Goal: Check status: Check status

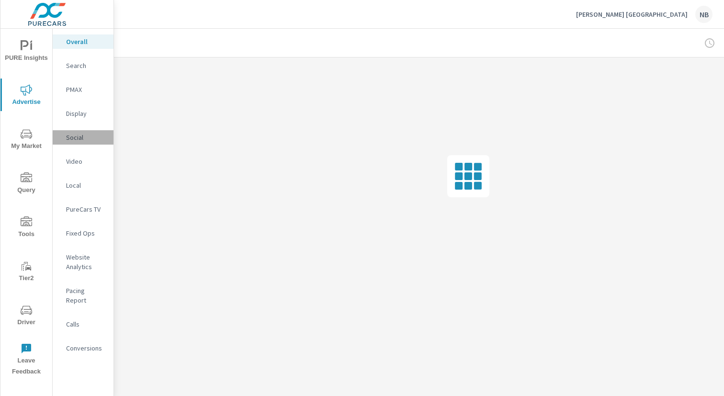
click at [80, 137] on p "Social" at bounding box center [86, 138] width 40 height 10
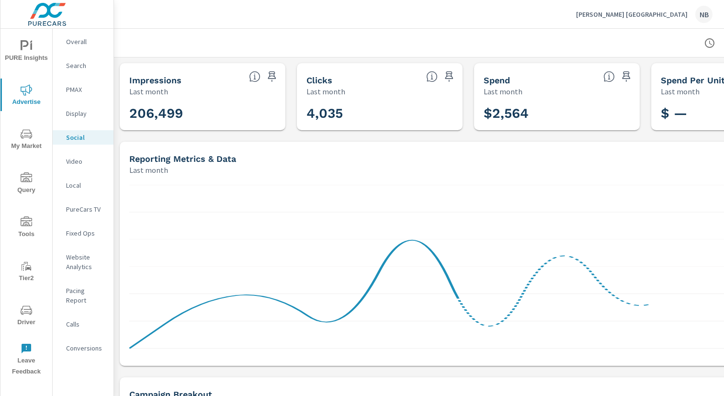
scroll to position [0, 99]
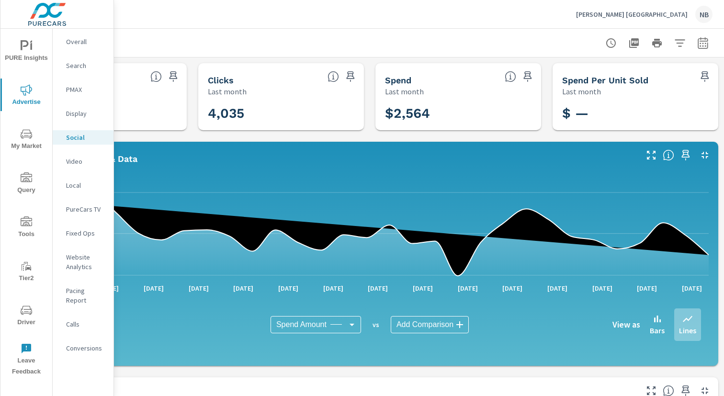
click at [702, 46] on icon "button" at bounding box center [703, 42] width 11 height 11
select select "Last month"
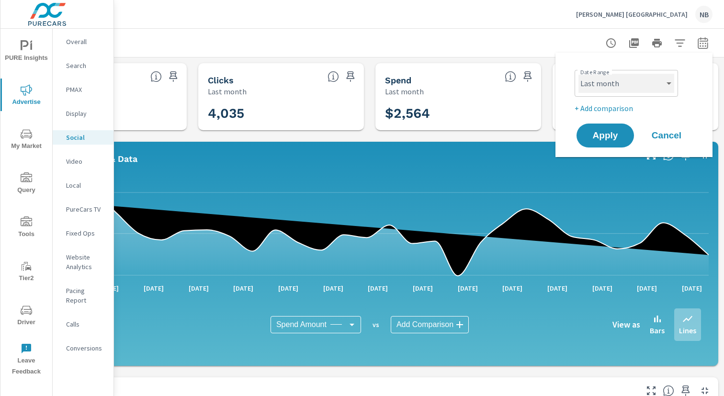
click at [599, 87] on select "Custom [DATE] Last week Last 7 days Last 14 days Last 30 days Last 45 days Last…" at bounding box center [627, 83] width 96 height 19
click at [609, 108] on p "+ Add comparison" at bounding box center [636, 108] width 123 height 11
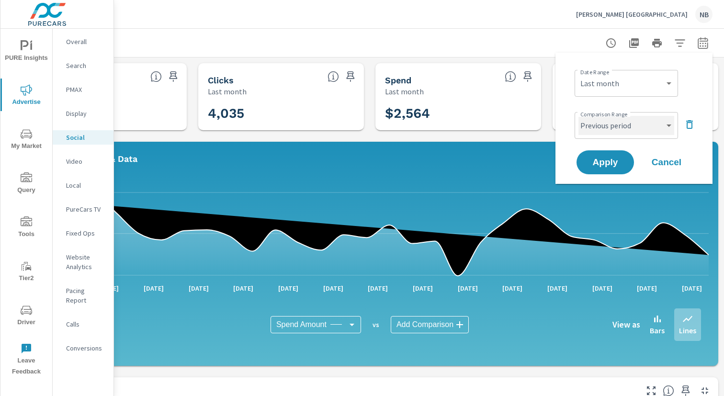
click at [607, 127] on select "Custom Previous period Previous month Previous year" at bounding box center [627, 125] width 96 height 19
click at [579, 116] on select "Custom Previous period Previous month Previous year" at bounding box center [627, 125] width 96 height 19
select select "Previous month"
click at [594, 160] on span "Apply" at bounding box center [605, 162] width 39 height 9
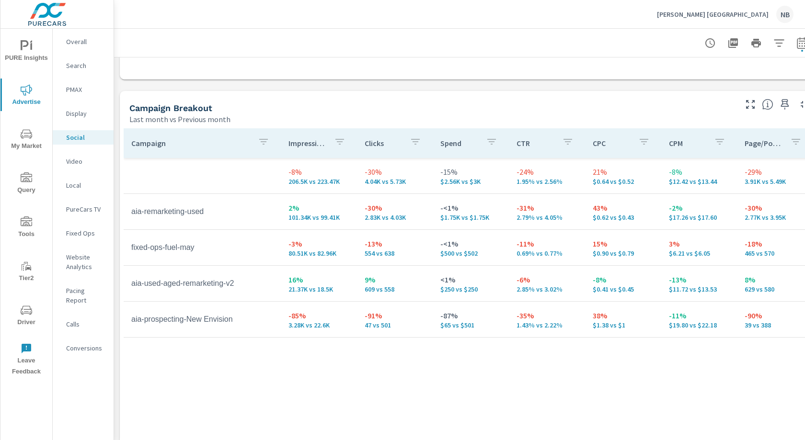
scroll to position [382, 18]
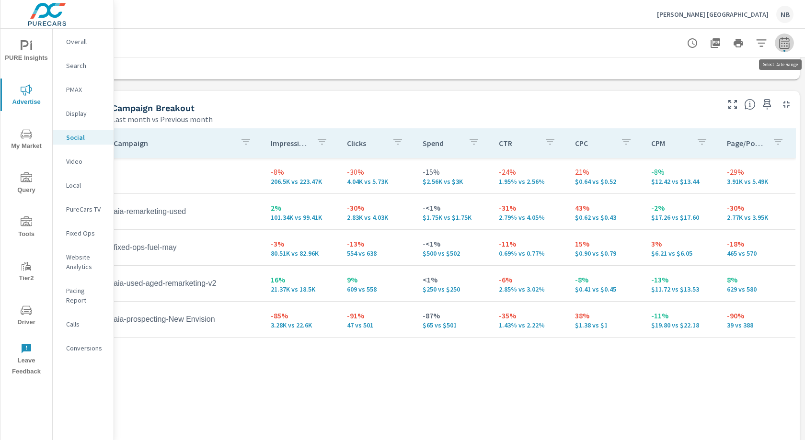
click at [724, 48] on button "button" at bounding box center [784, 43] width 19 height 19
select select "Last month"
select select "Previous month"
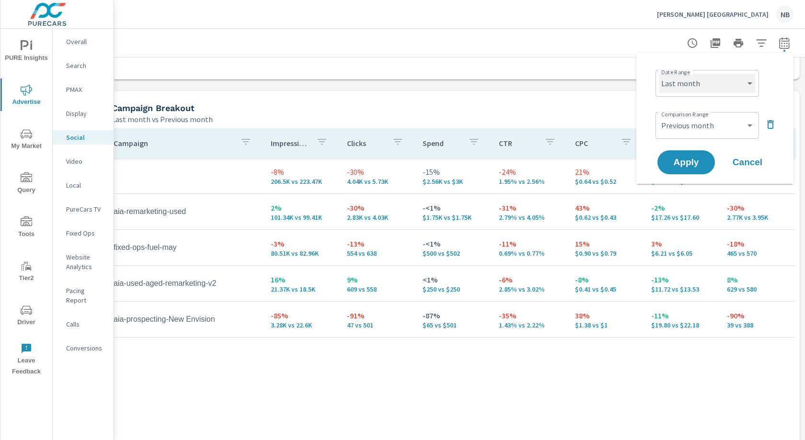
click at [721, 89] on select "Custom [DATE] Last week Last 7 days Last 14 days Last 30 days Last 45 days Last…" at bounding box center [707, 83] width 96 height 19
click at [659, 74] on select "Custom [DATE] Last week Last 7 days Last 14 days Last 30 days Last 45 days Last…" at bounding box center [707, 83] width 96 height 19
select select "Month to date"
drag, startPoint x: 770, startPoint y: 125, endPoint x: 772, endPoint y: 131, distance: 6.7
click at [724, 125] on icon "button" at bounding box center [770, 124] width 11 height 11
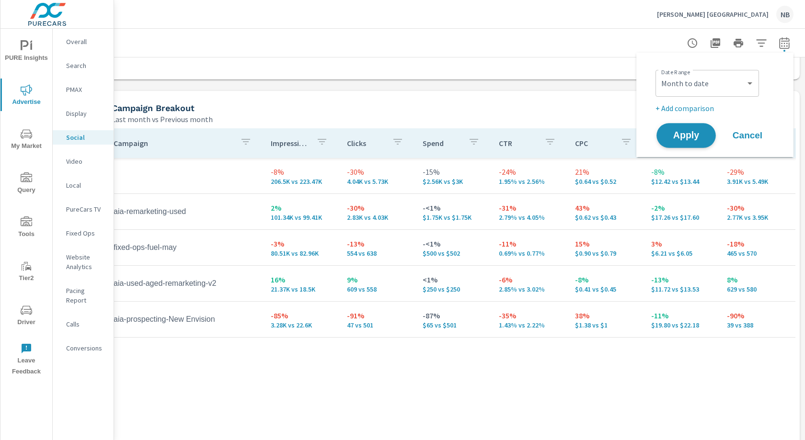
click at [698, 142] on button "Apply" at bounding box center [685, 135] width 59 height 25
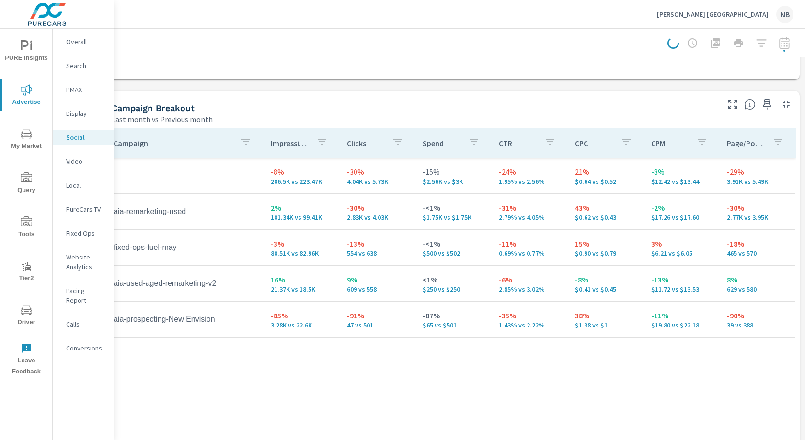
scroll to position [382, 15]
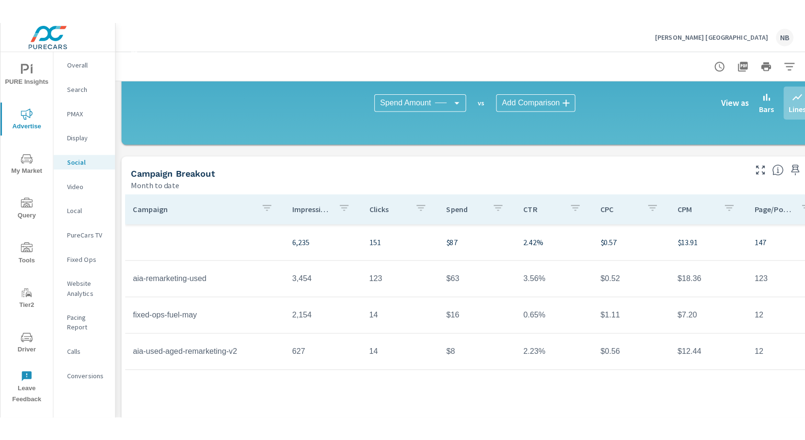
scroll to position [245, 0]
